Goal: Information Seeking & Learning: Learn about a topic

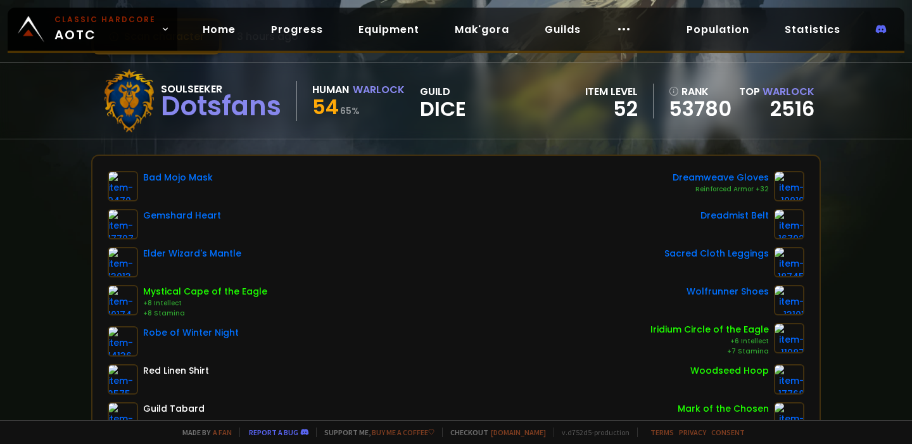
scroll to position [82, 0]
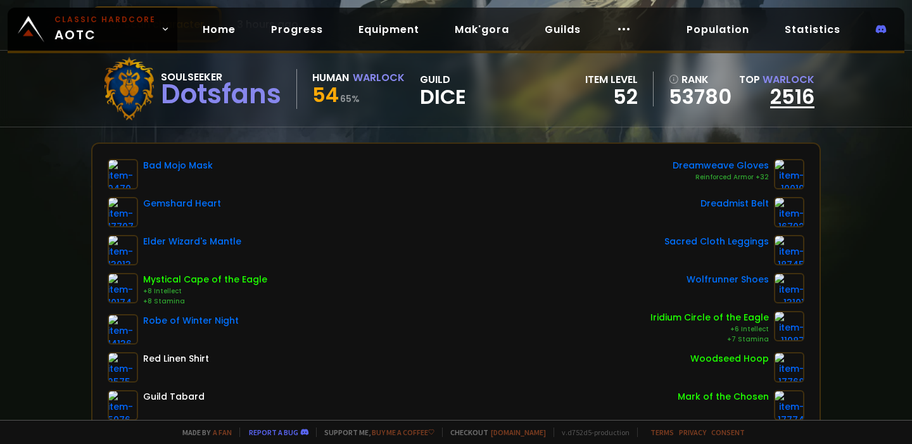
click at [794, 98] on link "2516" at bounding box center [792, 96] width 44 height 28
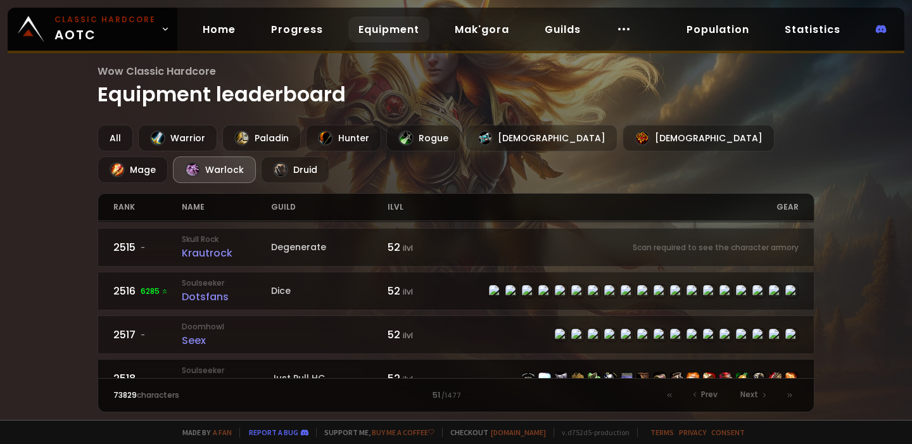
scroll to position [608, 0]
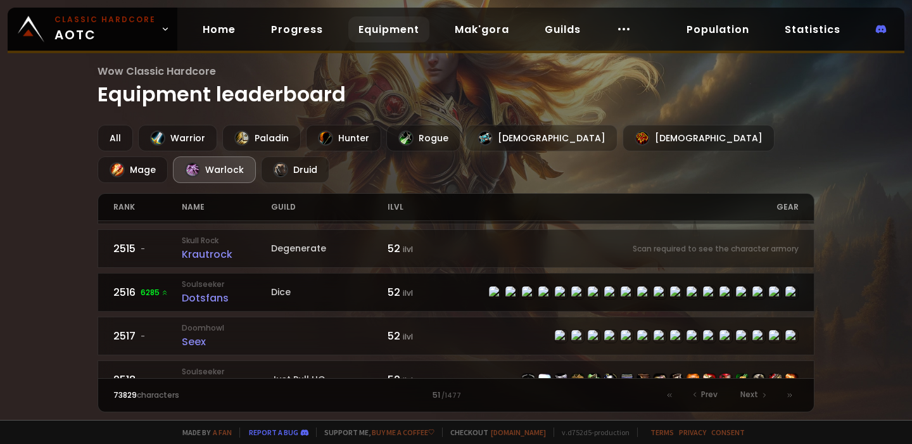
click at [206, 290] on div "Dotsfans" at bounding box center [226, 298] width 89 height 16
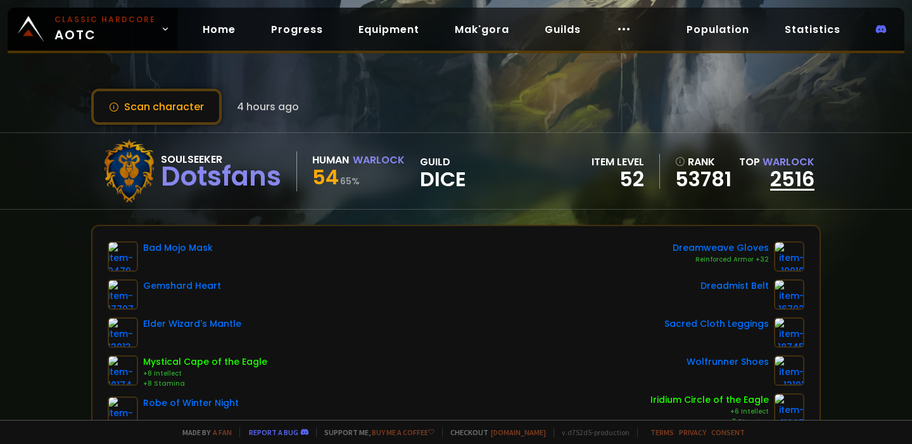
click at [781, 178] on link "2516" at bounding box center [792, 179] width 44 height 28
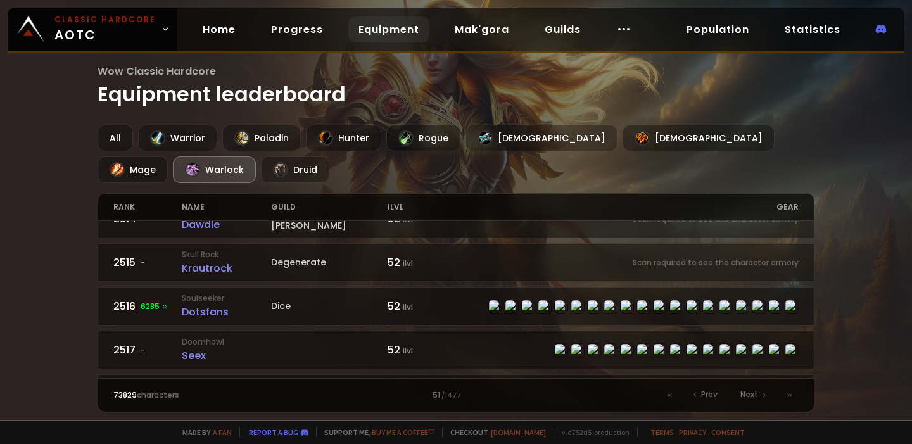
scroll to position [598, 0]
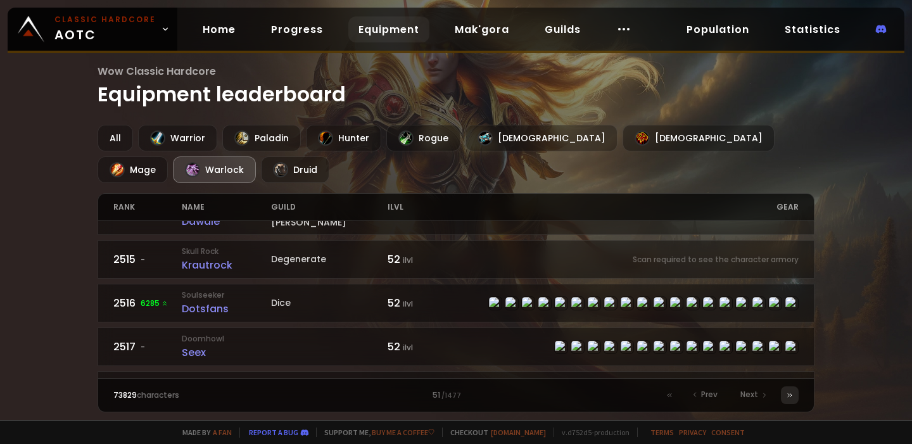
click at [786, 394] on icon at bounding box center [790, 395] width 8 height 8
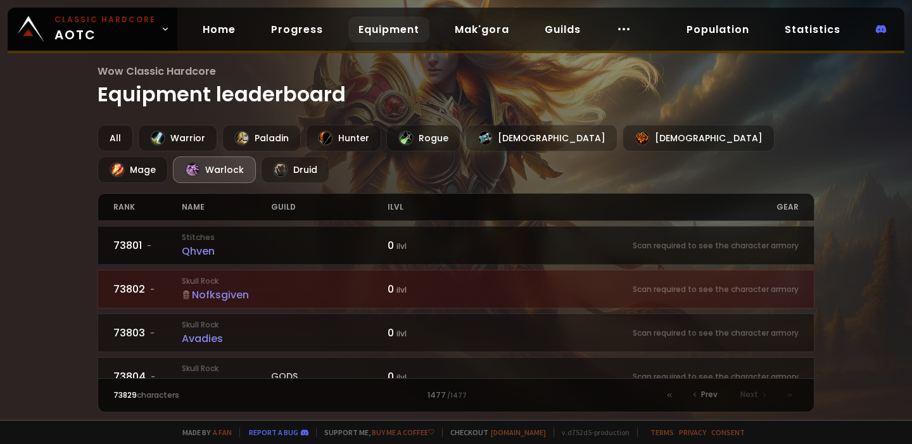
click at [208, 251] on div "Qhven" at bounding box center [226, 251] width 89 height 16
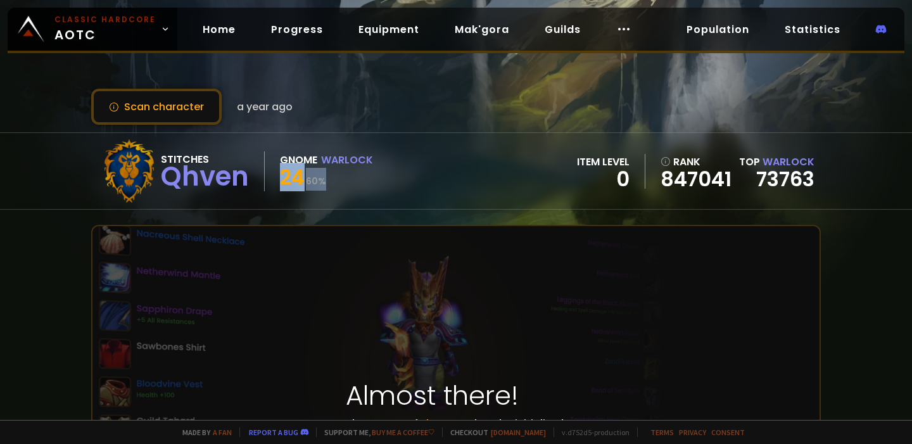
drag, startPoint x: 273, startPoint y: 175, endPoint x: 363, endPoint y: 175, distance: 90.5
click at [363, 175] on div "Stitches Qhven Gnome Warlock 24 60 %" at bounding box center [235, 170] width 275 height 63
click at [363, 175] on div "24 60 %" at bounding box center [326, 179] width 93 height 23
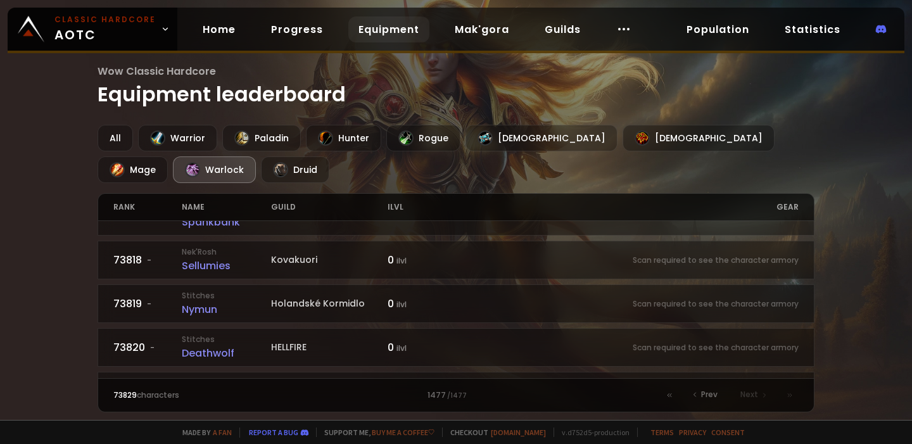
scroll to position [1085, 0]
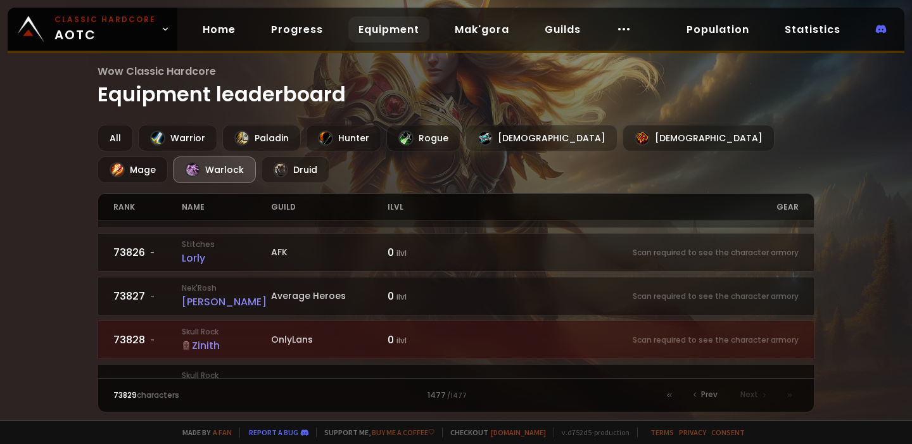
click at [230, 381] on div "Notdyingforu" at bounding box center [226, 389] width 89 height 16
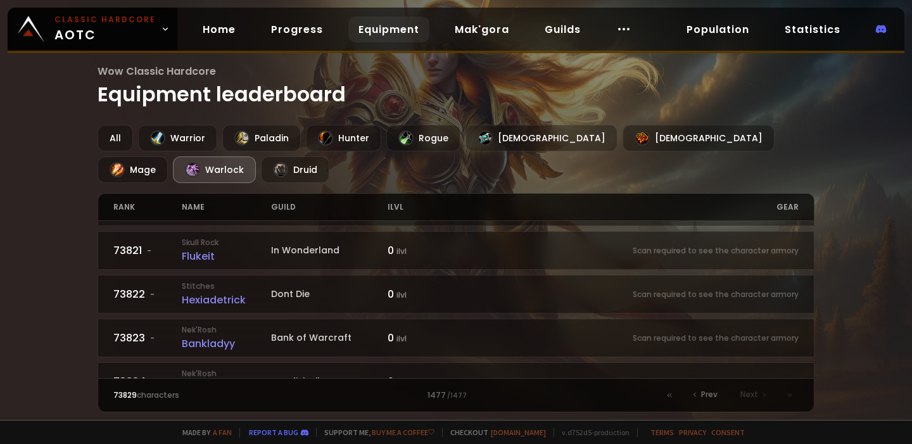
scroll to position [1085, 0]
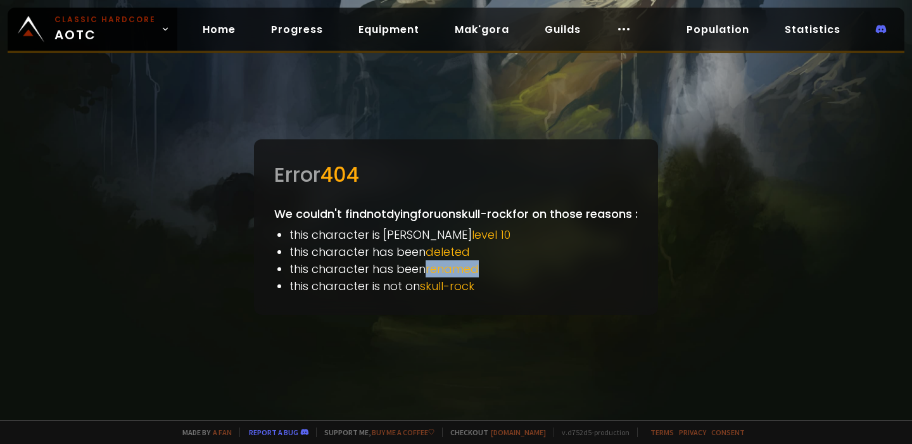
drag, startPoint x: 419, startPoint y: 270, endPoint x: 482, endPoint y: 268, distance: 64.0
click at [482, 268] on li "this character has been renamed" at bounding box center [463, 268] width 348 height 17
drag, startPoint x: 416, startPoint y: 286, endPoint x: 512, endPoint y: 287, distance: 95.6
click at [512, 286] on li "this character is not on skull-rock" at bounding box center [463, 285] width 348 height 17
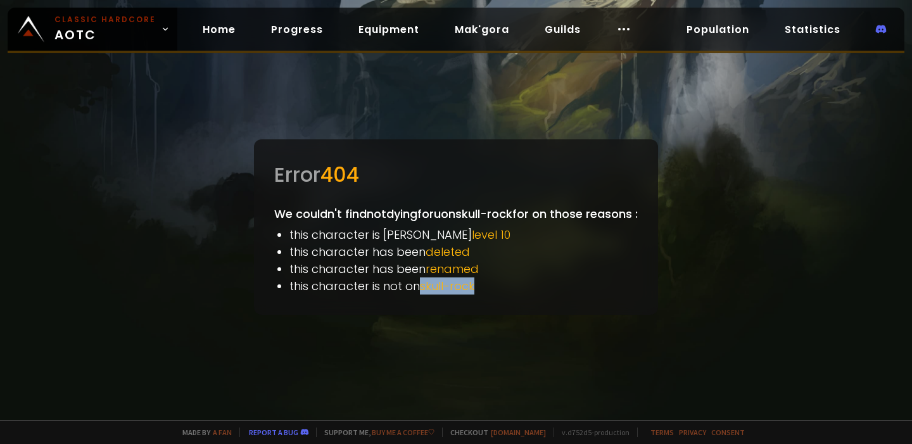
click at [512, 287] on li "this character is not on skull-rock" at bounding box center [463, 285] width 348 height 17
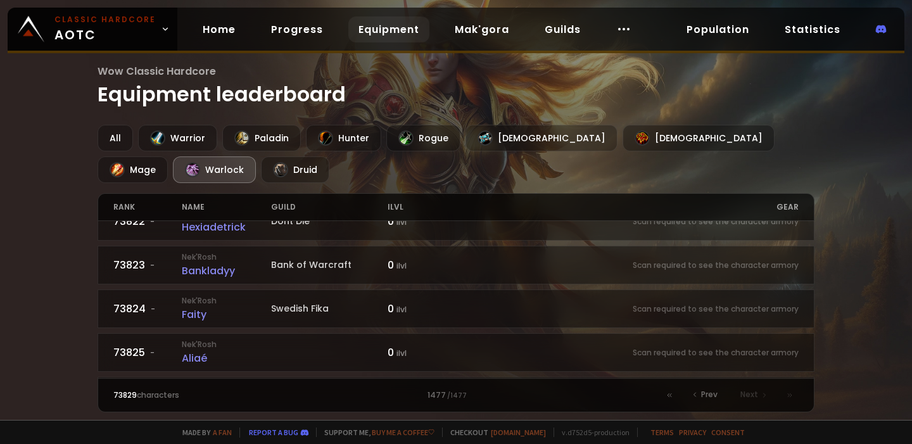
scroll to position [1085, 0]
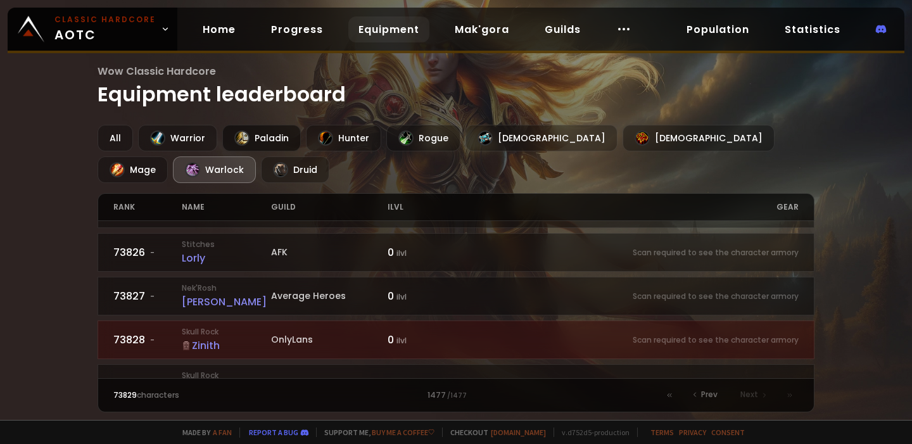
click at [252, 141] on div "Paladin" at bounding box center [261, 138] width 79 height 27
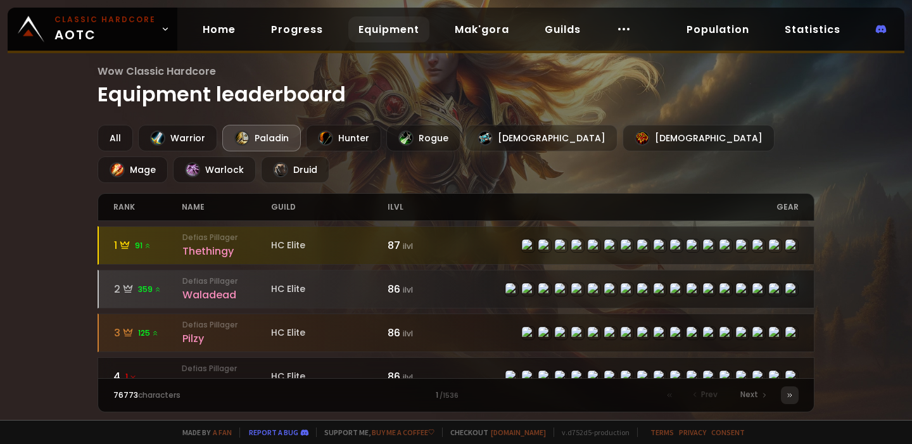
click at [790, 396] on icon at bounding box center [790, 395] width 8 height 8
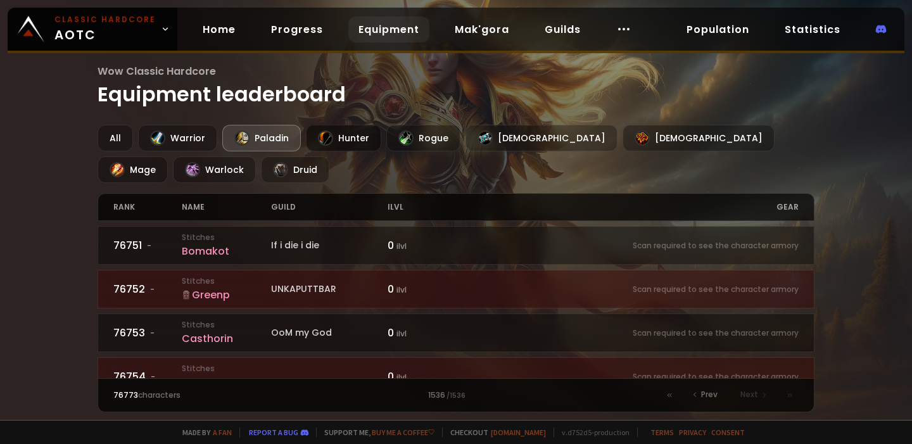
click at [353, 142] on div "Hunter" at bounding box center [343, 138] width 75 height 27
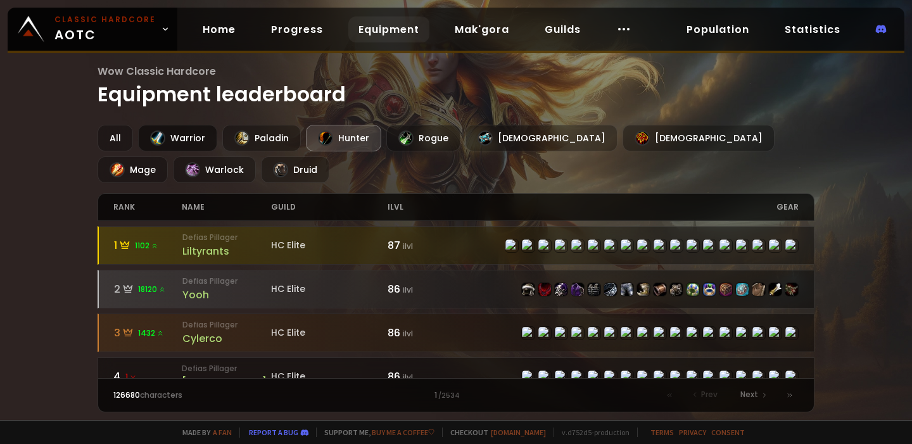
click at [198, 138] on div "Warrior" at bounding box center [177, 138] width 79 height 27
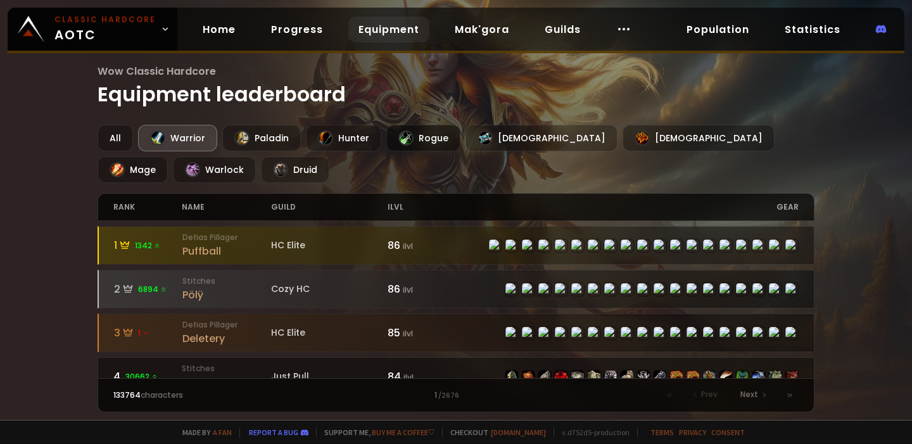
click at [419, 136] on div "Rogue" at bounding box center [423, 138] width 74 height 27
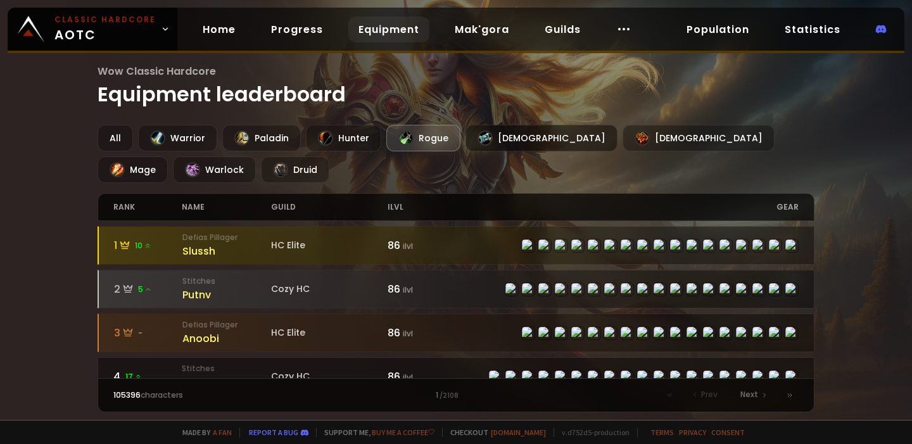
click at [495, 146] on div "[DEMOGRAPHIC_DATA]" at bounding box center [541, 138] width 152 height 27
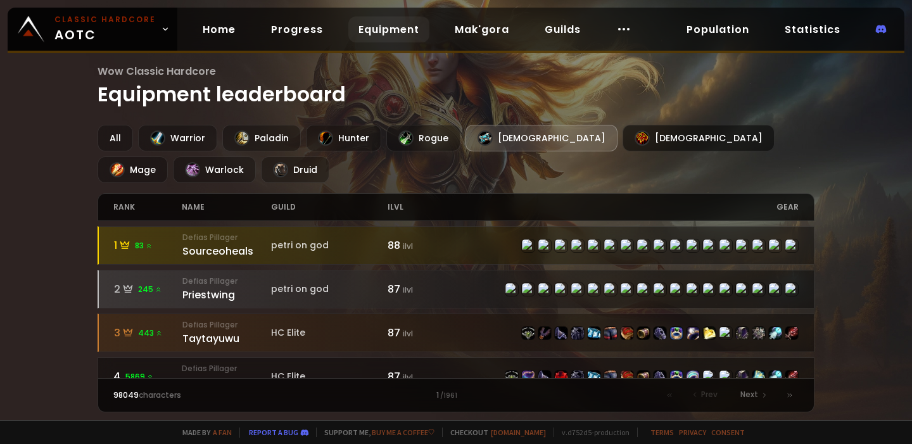
click at [622, 143] on div "[DEMOGRAPHIC_DATA]" at bounding box center [698, 138] width 152 height 27
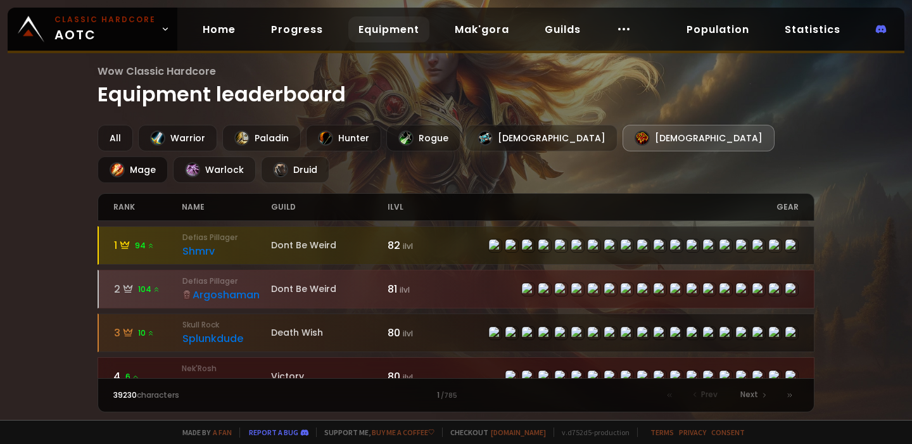
click at [168, 156] on div "Mage" at bounding box center [133, 169] width 70 height 27
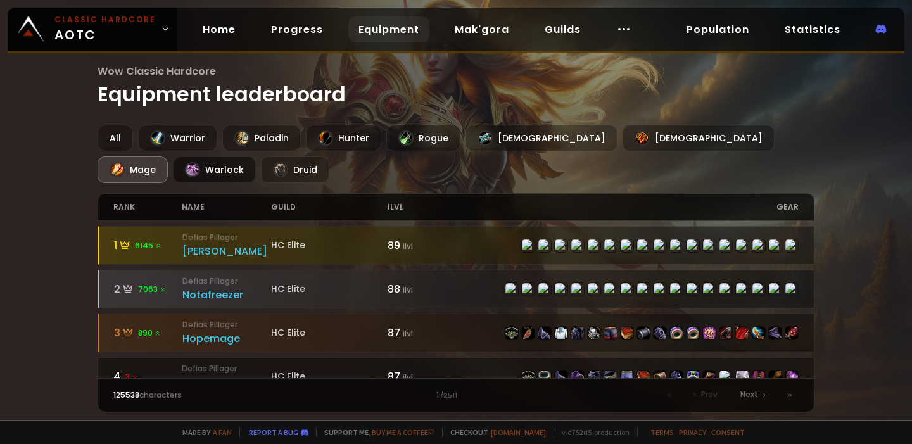
click at [200, 162] on div at bounding box center [192, 169] width 15 height 15
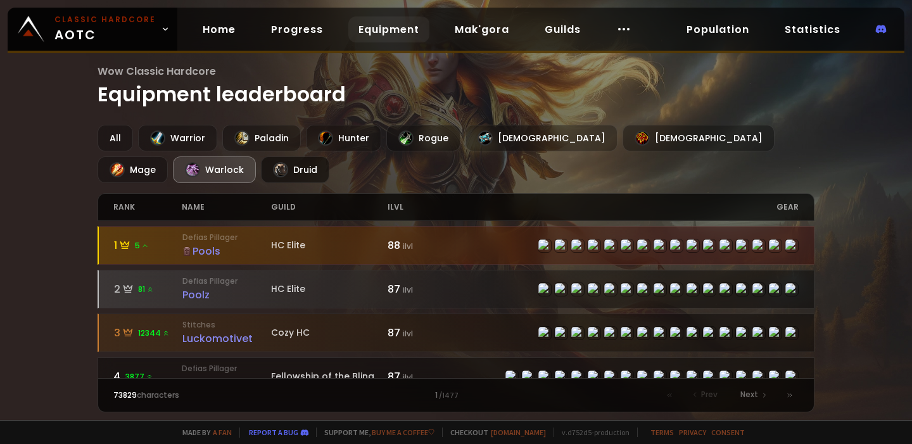
click at [261, 169] on div "Druid" at bounding box center [295, 169] width 68 height 27
